Goal: Contribute content: Add original content to the website for others to see

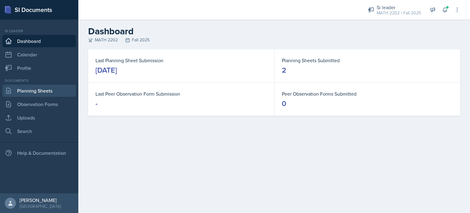
click at [41, 91] on link "Planning Sheets" at bounding box center [38, 90] width 73 height 12
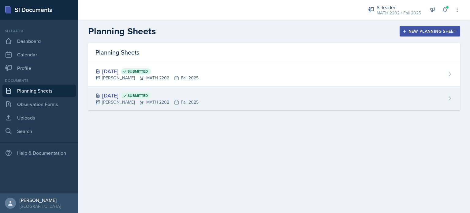
click at [122, 95] on div "[DATE] Submitted" at bounding box center [146, 95] width 103 height 8
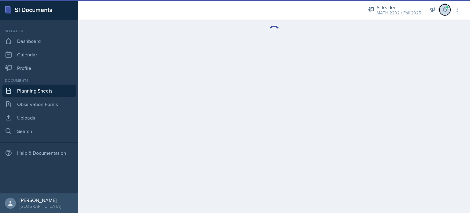
click at [445, 8] on icon at bounding box center [445, 10] width 6 height 6
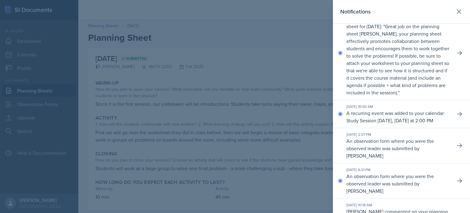
scroll to position [104, 0]
click at [457, 13] on icon at bounding box center [459, 12] width 4 height 4
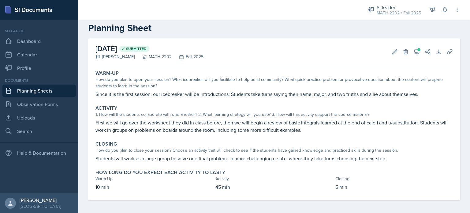
scroll to position [10, 0]
click at [66, 92] on link "Planning Sheets" at bounding box center [38, 90] width 73 height 12
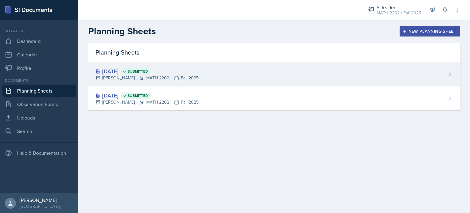
click at [124, 77] on div "[PERSON_NAME] MATH 2202 Fall 2025" at bounding box center [146, 78] width 103 height 6
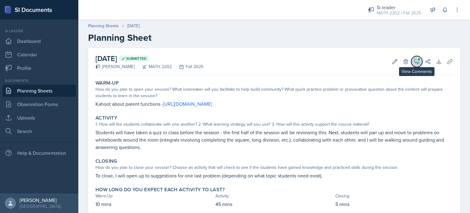
click at [417, 58] on span at bounding box center [418, 59] width 3 height 3
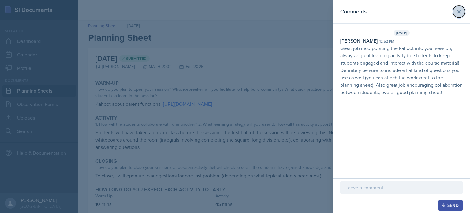
click at [458, 12] on icon at bounding box center [459, 12] width 4 height 4
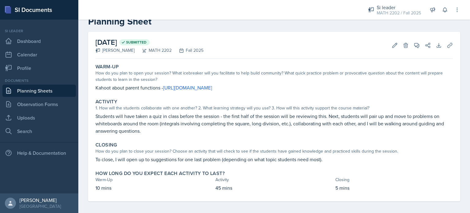
scroll to position [17, 0]
click at [31, 115] on link "Uploads" at bounding box center [38, 117] width 73 height 12
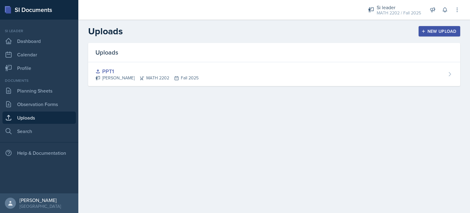
click at [434, 28] on button "New Upload" at bounding box center [440, 31] width 42 height 10
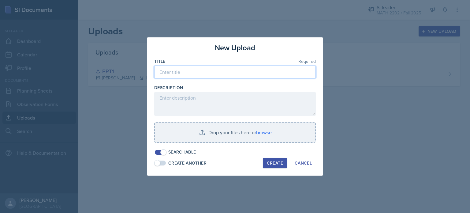
click at [194, 76] on input at bounding box center [235, 71] width 162 height 13
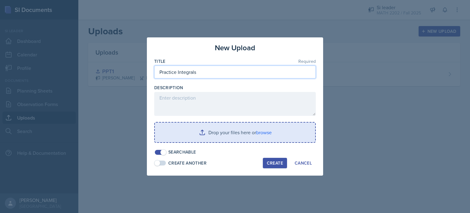
type input "Practice Integrals"
click at [242, 132] on input "file" at bounding box center [235, 132] width 160 height 20
click at [188, 125] on input "file" at bounding box center [235, 132] width 160 height 20
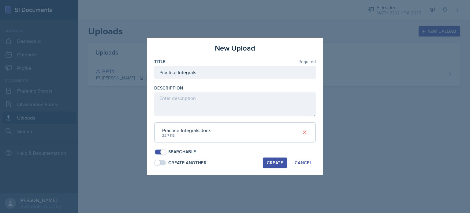
click at [278, 163] on div "Create" at bounding box center [275, 162] width 16 height 5
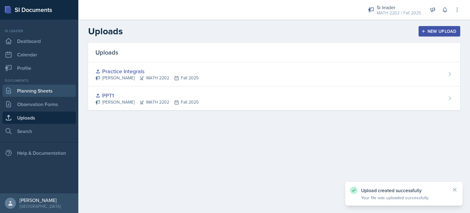
click at [38, 92] on link "Planning Sheets" at bounding box center [38, 90] width 73 height 12
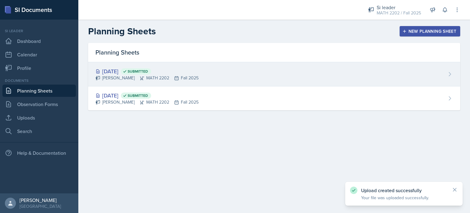
click at [148, 68] on span "Submitted" at bounding box center [136, 71] width 30 height 6
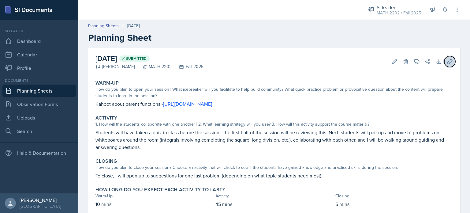
click at [447, 56] on button "Uploads" at bounding box center [449, 61] width 11 height 11
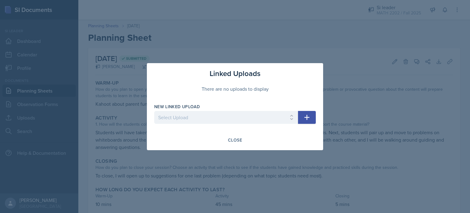
click at [244, 110] on div "New Linked Upload Select Upload PPT1 Practice Integrals" at bounding box center [226, 116] width 144 height 26
click at [245, 115] on select "Select Upload PPT1 Practice Integrals" at bounding box center [226, 117] width 144 height 13
select select "5e9f6b22-31ea-4fbe-ac33-717d0df3a110"
click at [154, 111] on select "Select Upload PPT1 Practice Integrals" at bounding box center [226, 117] width 144 height 13
click at [307, 114] on icon "button" at bounding box center [306, 117] width 7 height 7
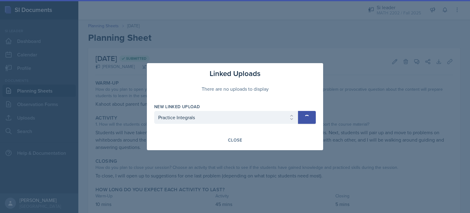
select select
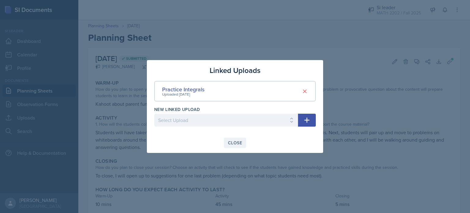
click at [235, 144] on div "Close" at bounding box center [235, 142] width 14 height 5
